Goal: Task Accomplishment & Management: Manage account settings

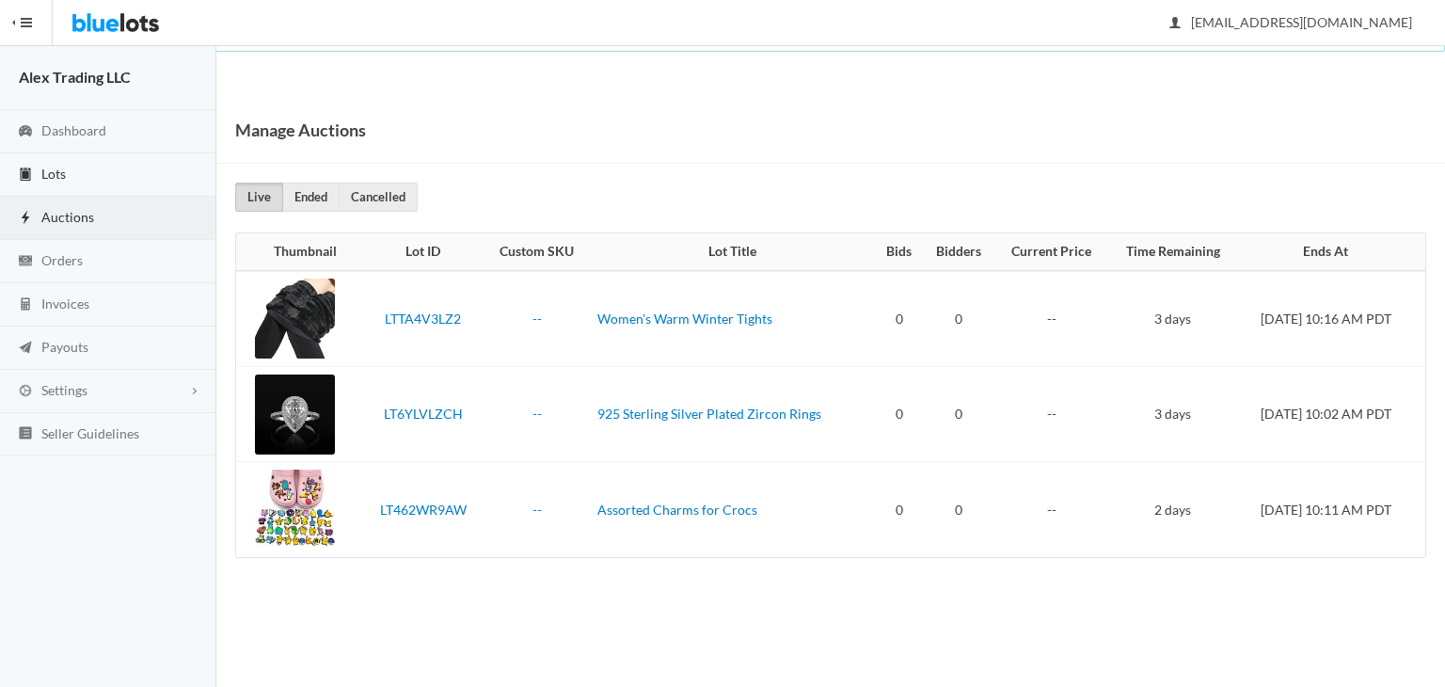
click at [94, 163] on link "Lots" at bounding box center [108, 174] width 216 height 43
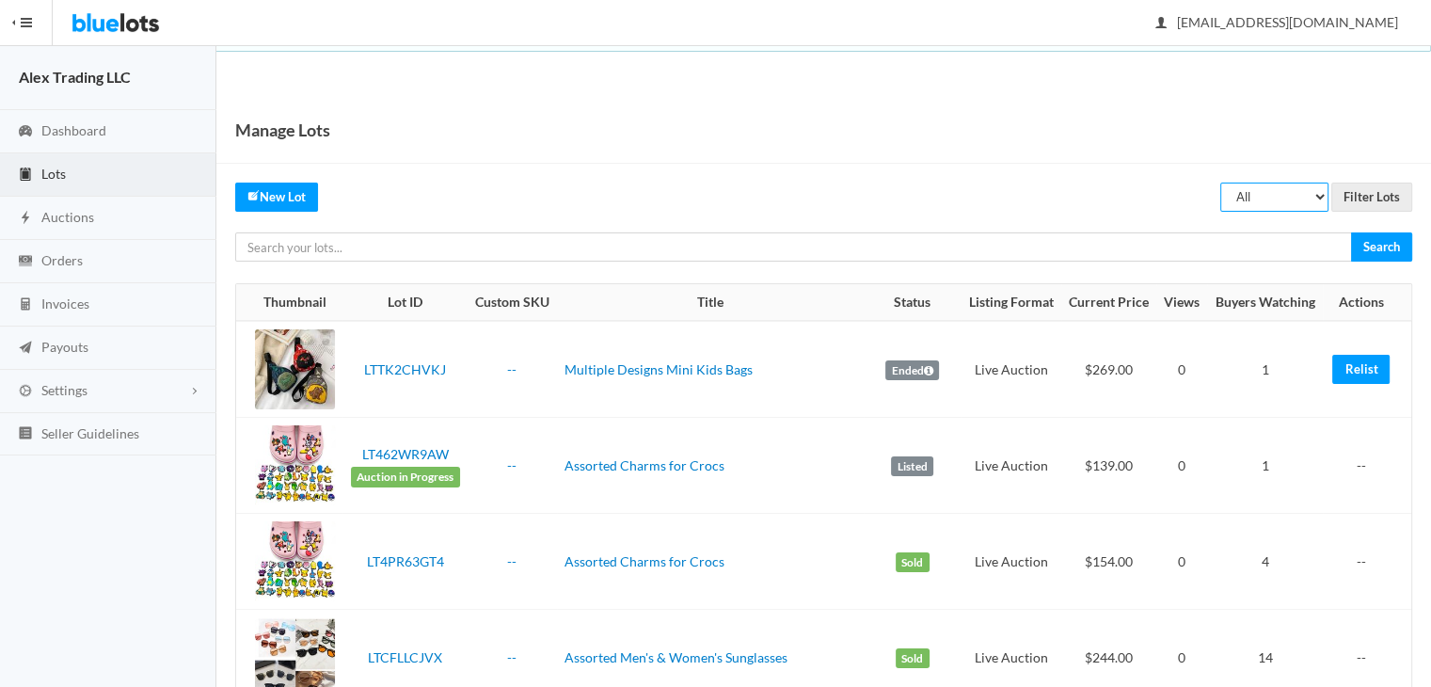
click at [1264, 206] on select "All Draft Unreviewed Rejected Scheduled Listed Sold Ended" at bounding box center [1274, 196] width 108 height 29
select select "ended"
click at [1221, 182] on select "All Draft Unreviewed Rejected Scheduled Listed Sold Ended" at bounding box center [1274, 196] width 108 height 29
click at [1363, 192] on input "Filter Lots" at bounding box center [1371, 196] width 81 height 29
